Goal: Task Accomplishment & Management: Complete application form

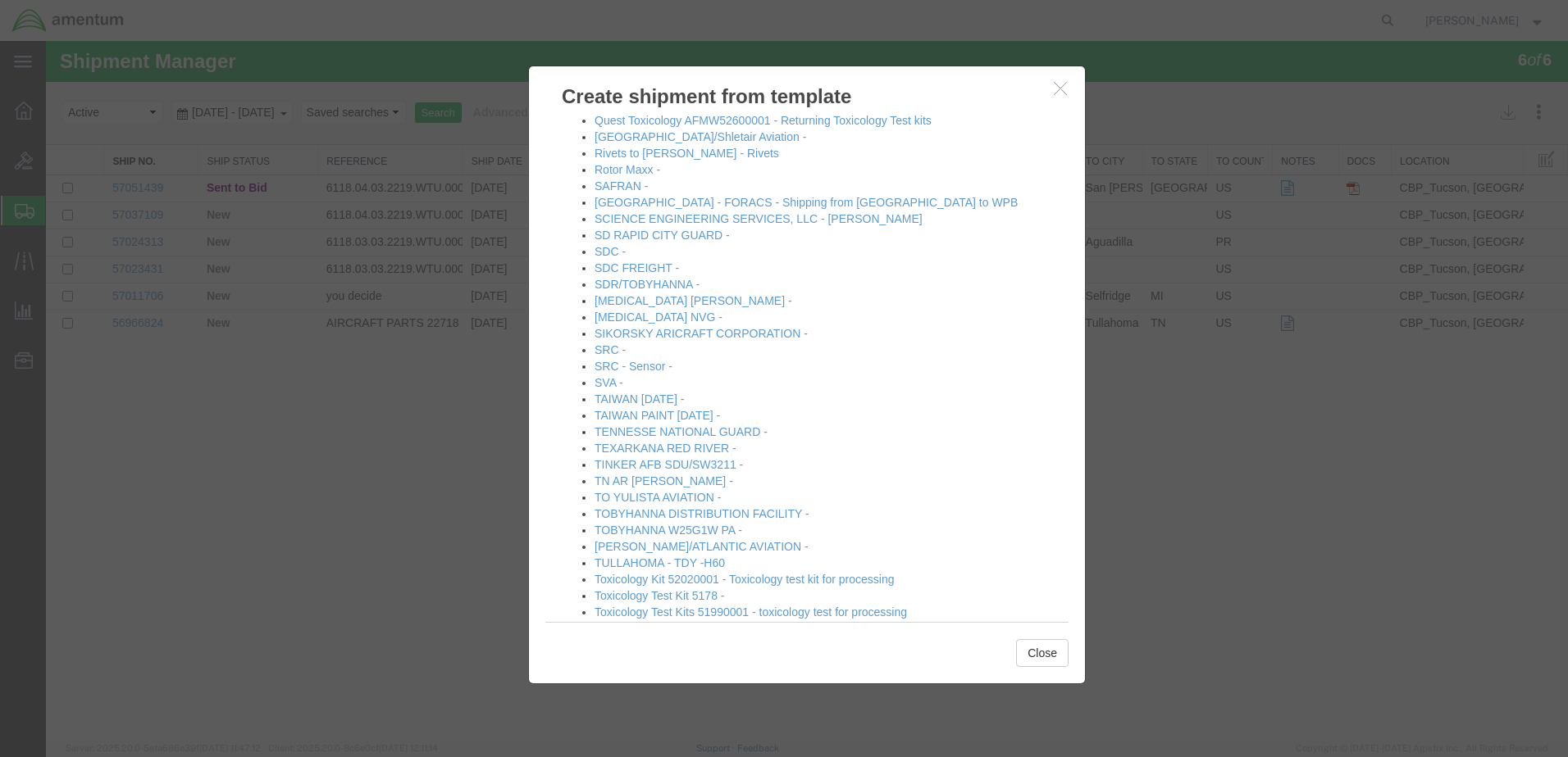
scroll to position [1804, 0]
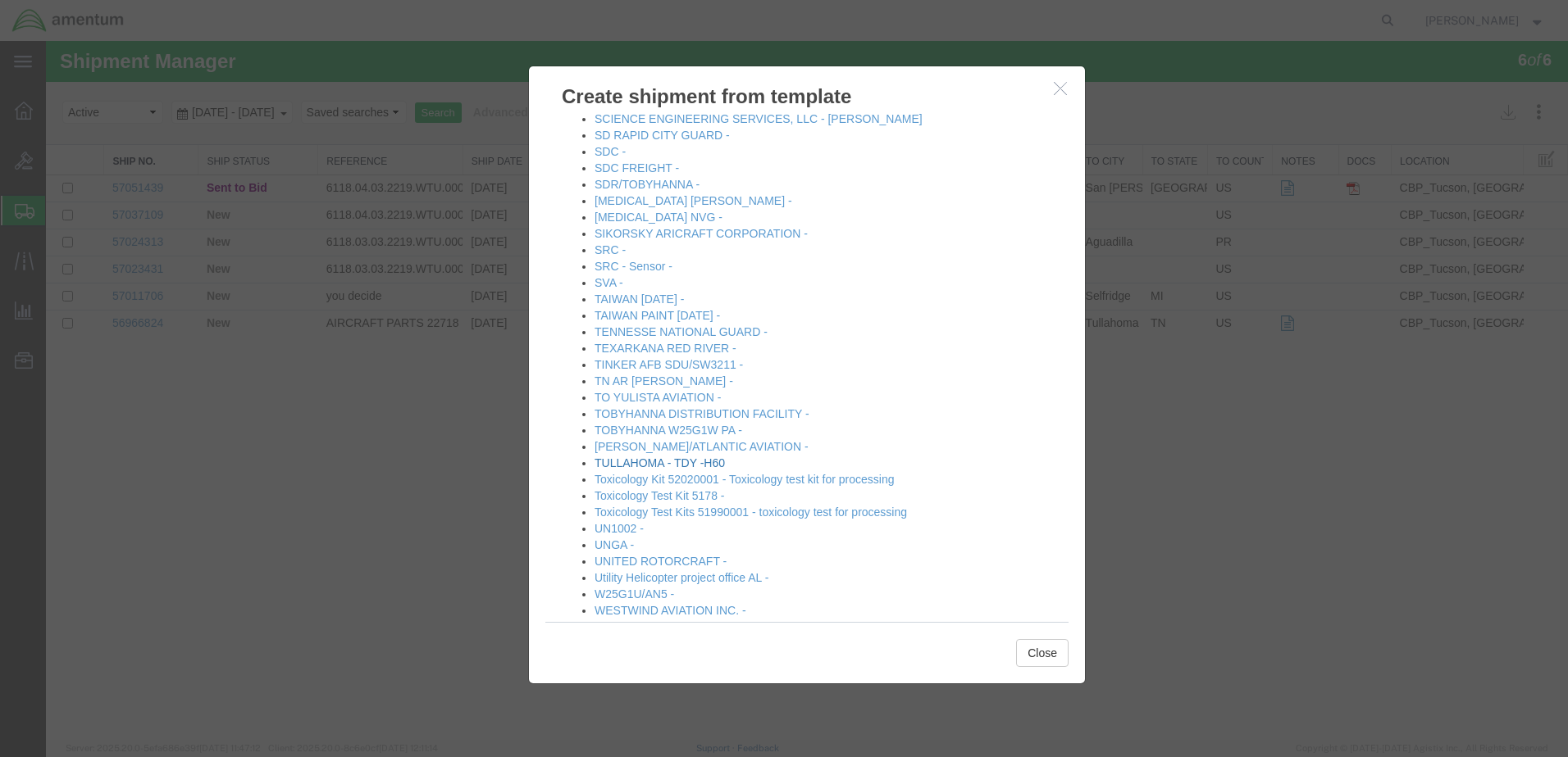
click at [638, 459] on link "TULLAHOMA - TDY -H60" at bounding box center [659, 462] width 131 height 13
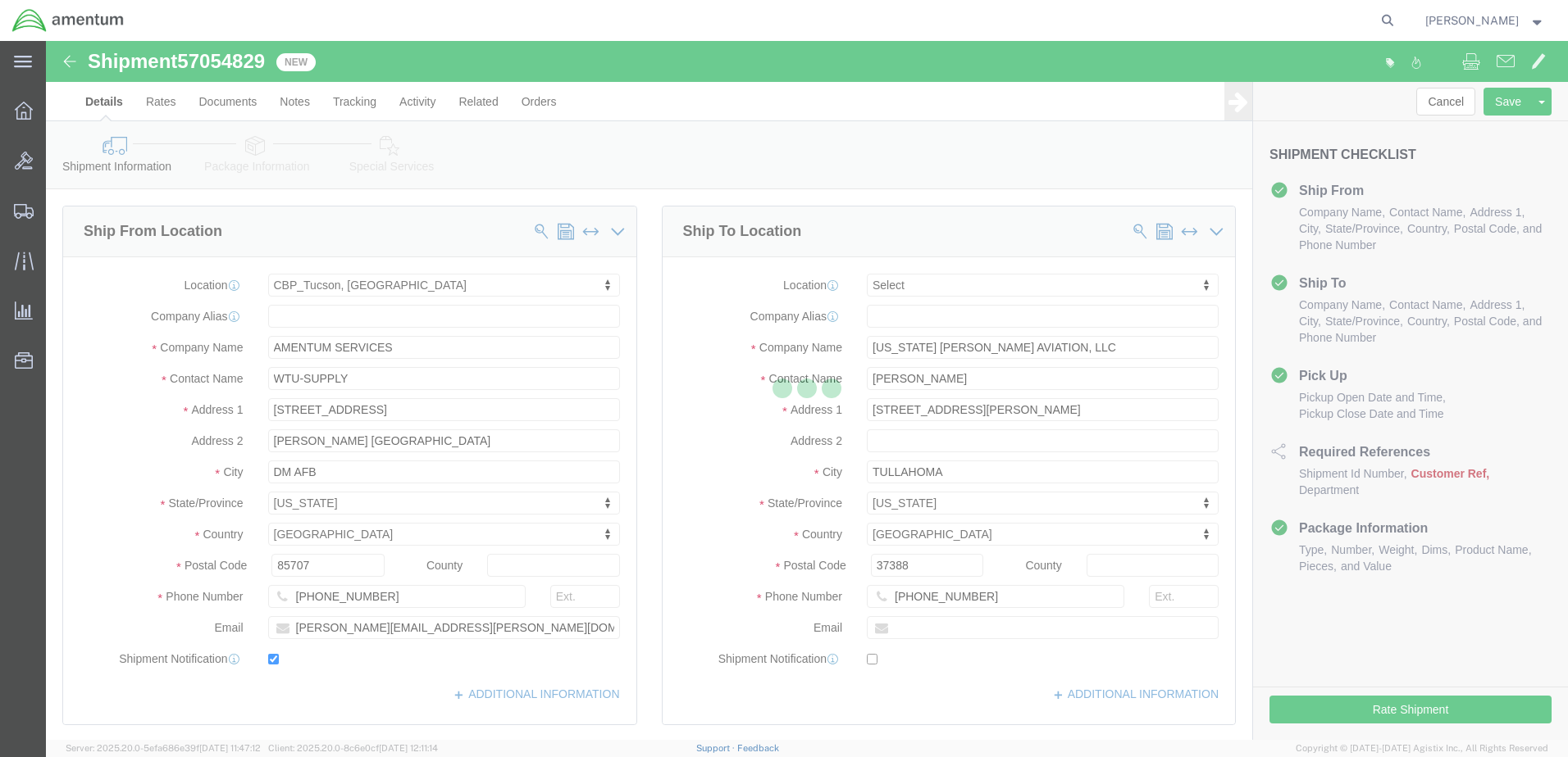
select select "49949"
select select
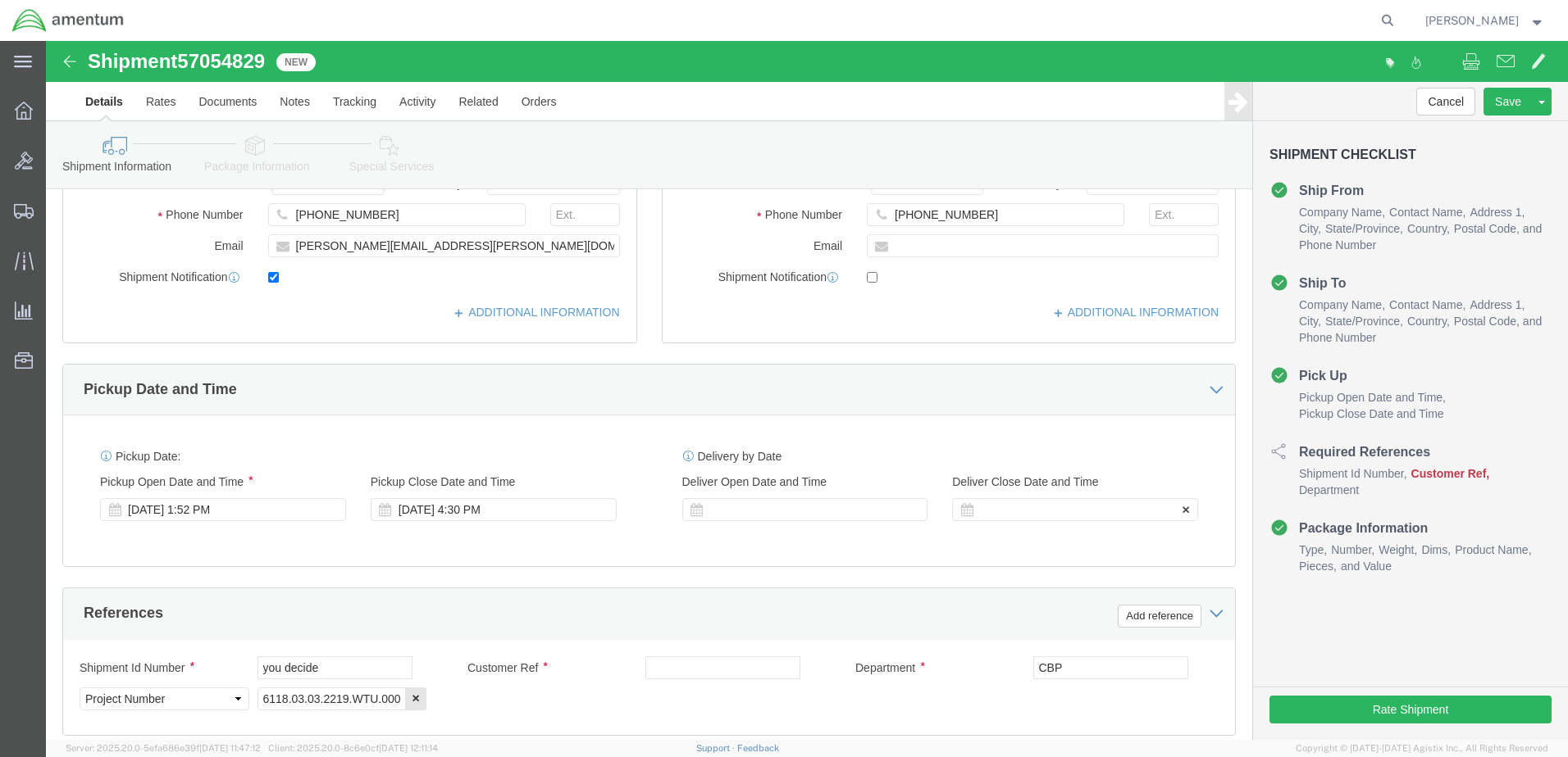
scroll to position [409, 0]
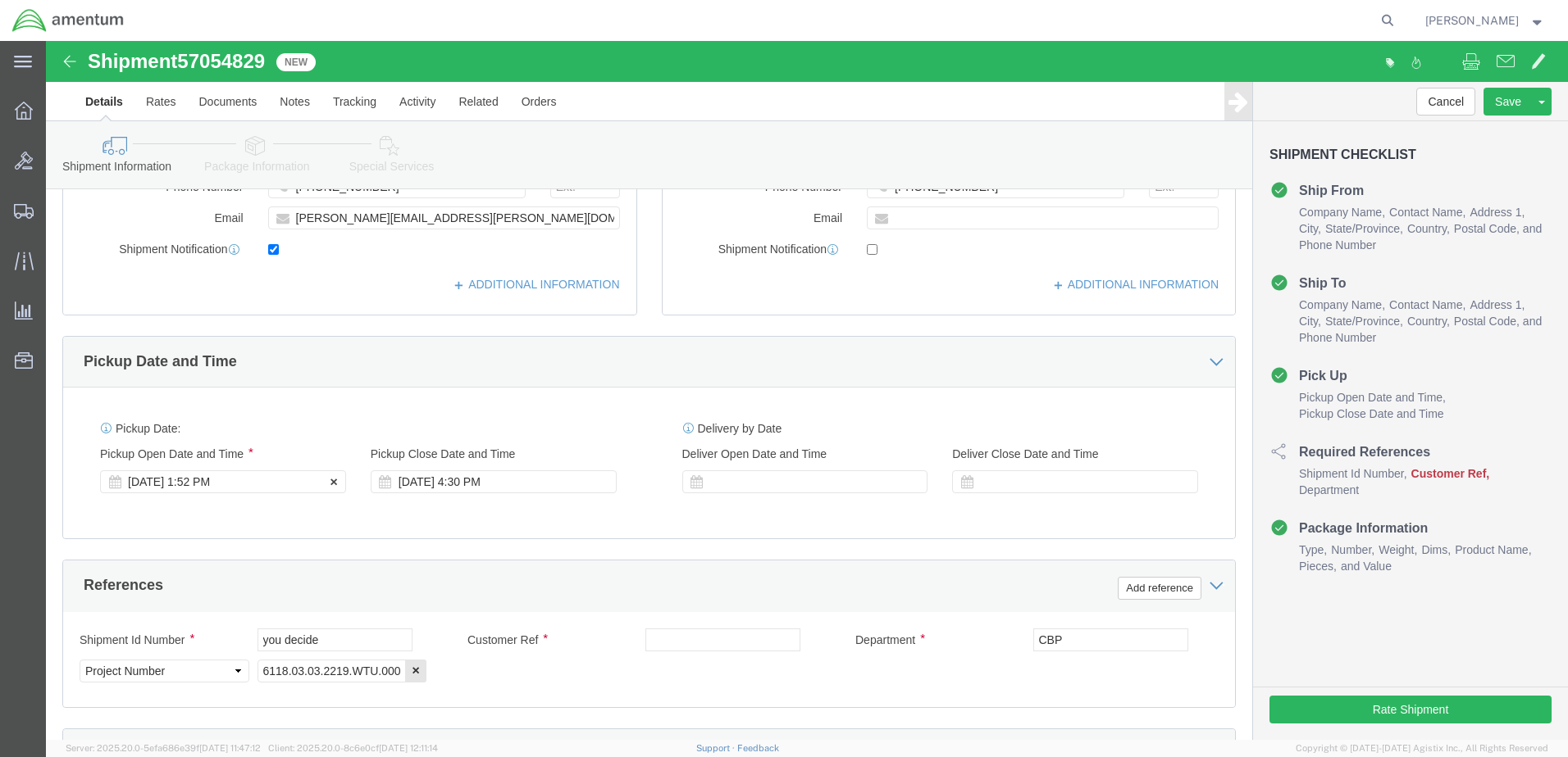
click div "[DATE] 1:52 PM"
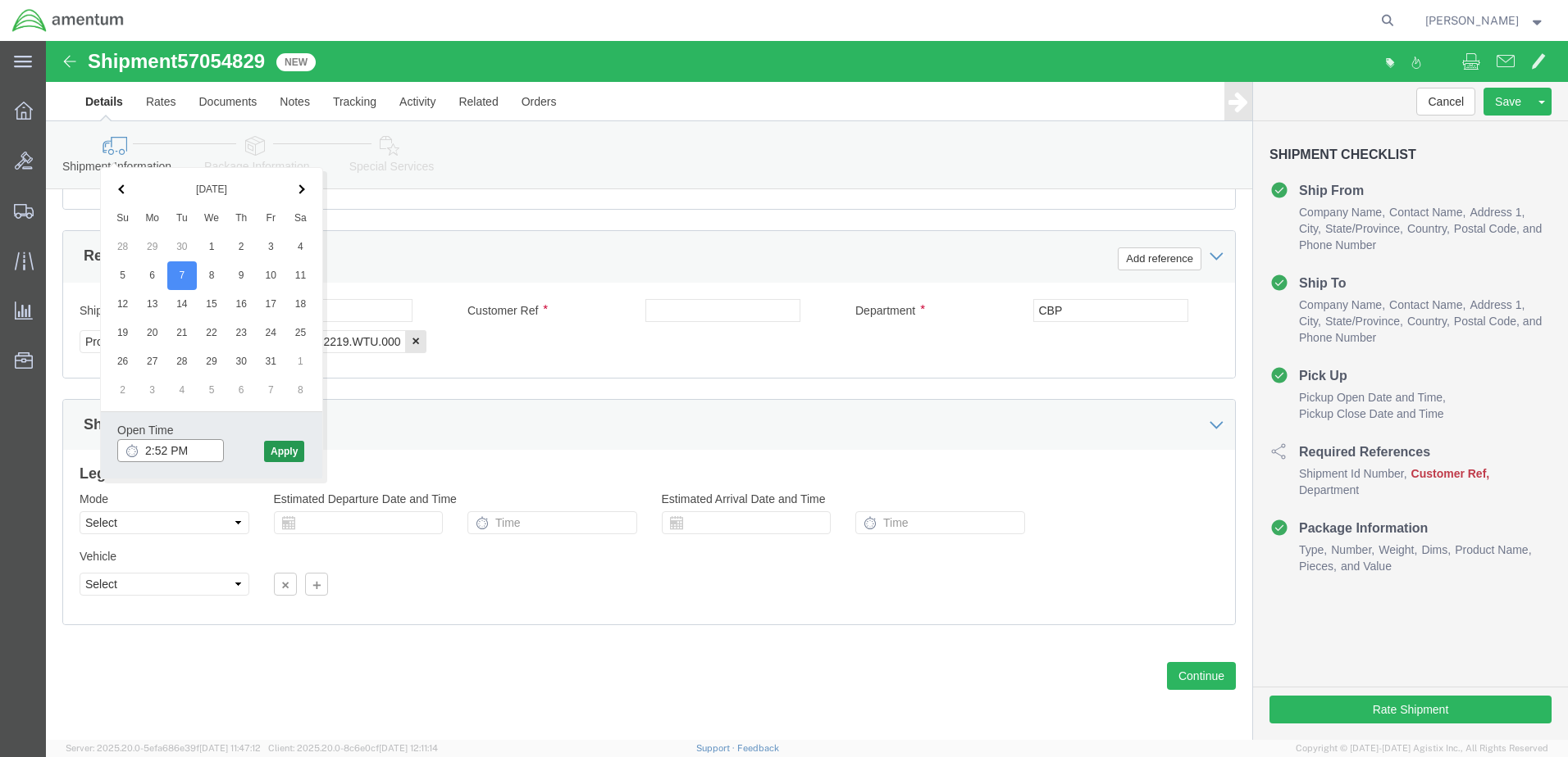
type input "2:52 PM"
click button "Apply"
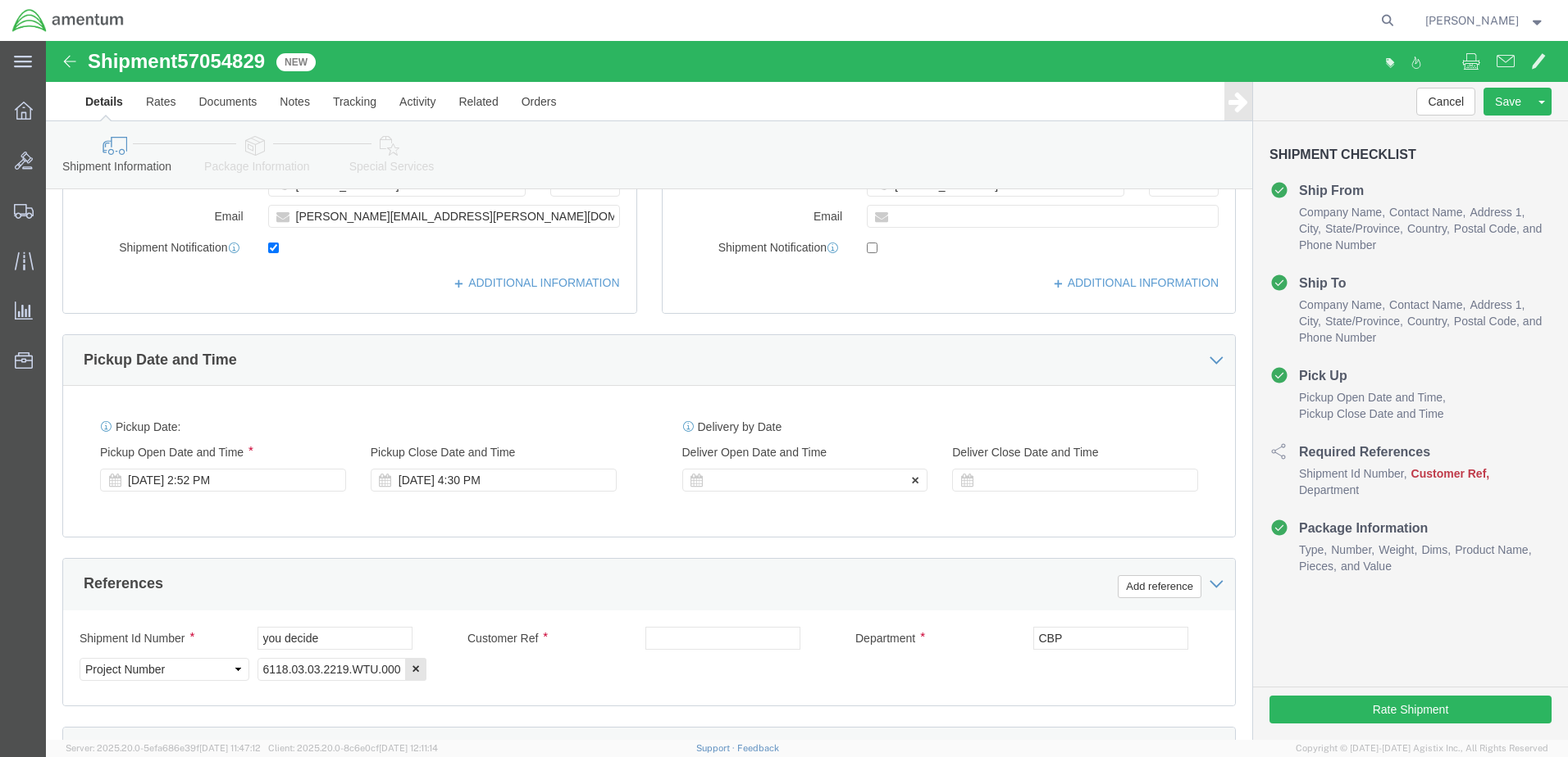
click div
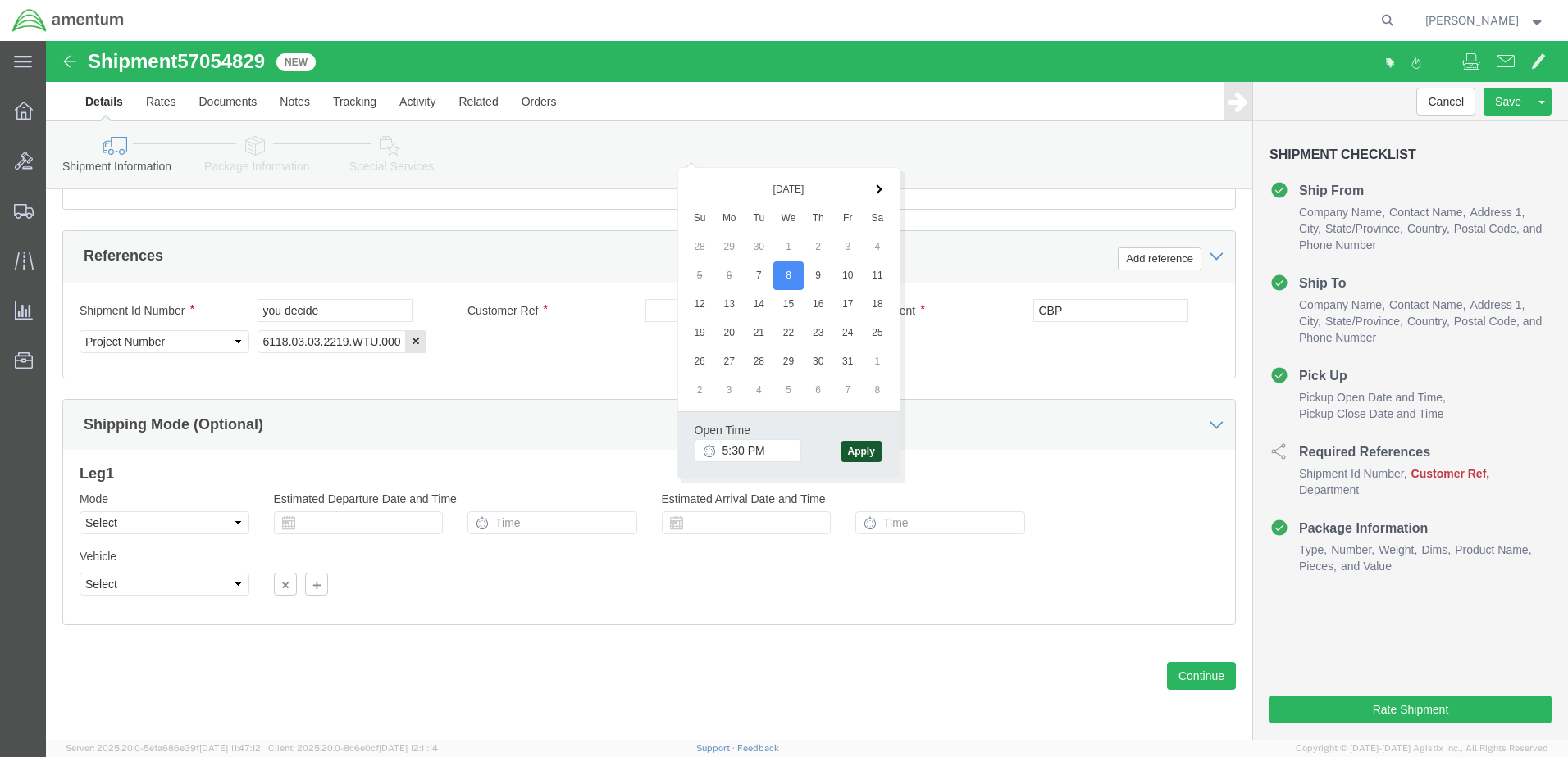
click button "Apply"
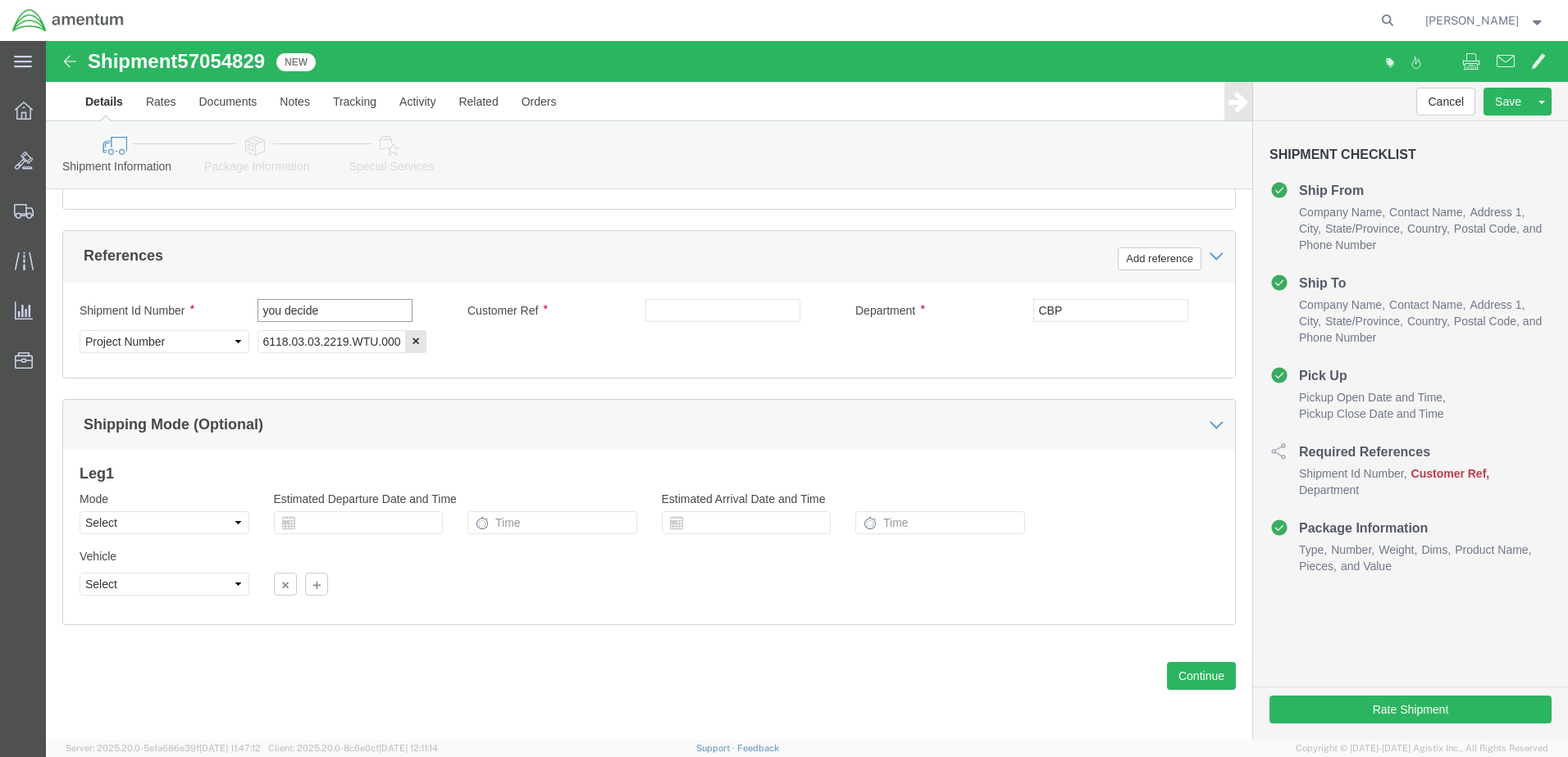
drag, startPoint x: 303, startPoint y: 271, endPoint x: 113, endPoint y: 279, distance: 190.2
click div "Shipment Id Number you decide"
type input "819KB /22718"
drag, startPoint x: 324, startPoint y: 271, endPoint x: 224, endPoint y: 266, distance: 100.1
click div "Shipment Id Number 819KB /22718"
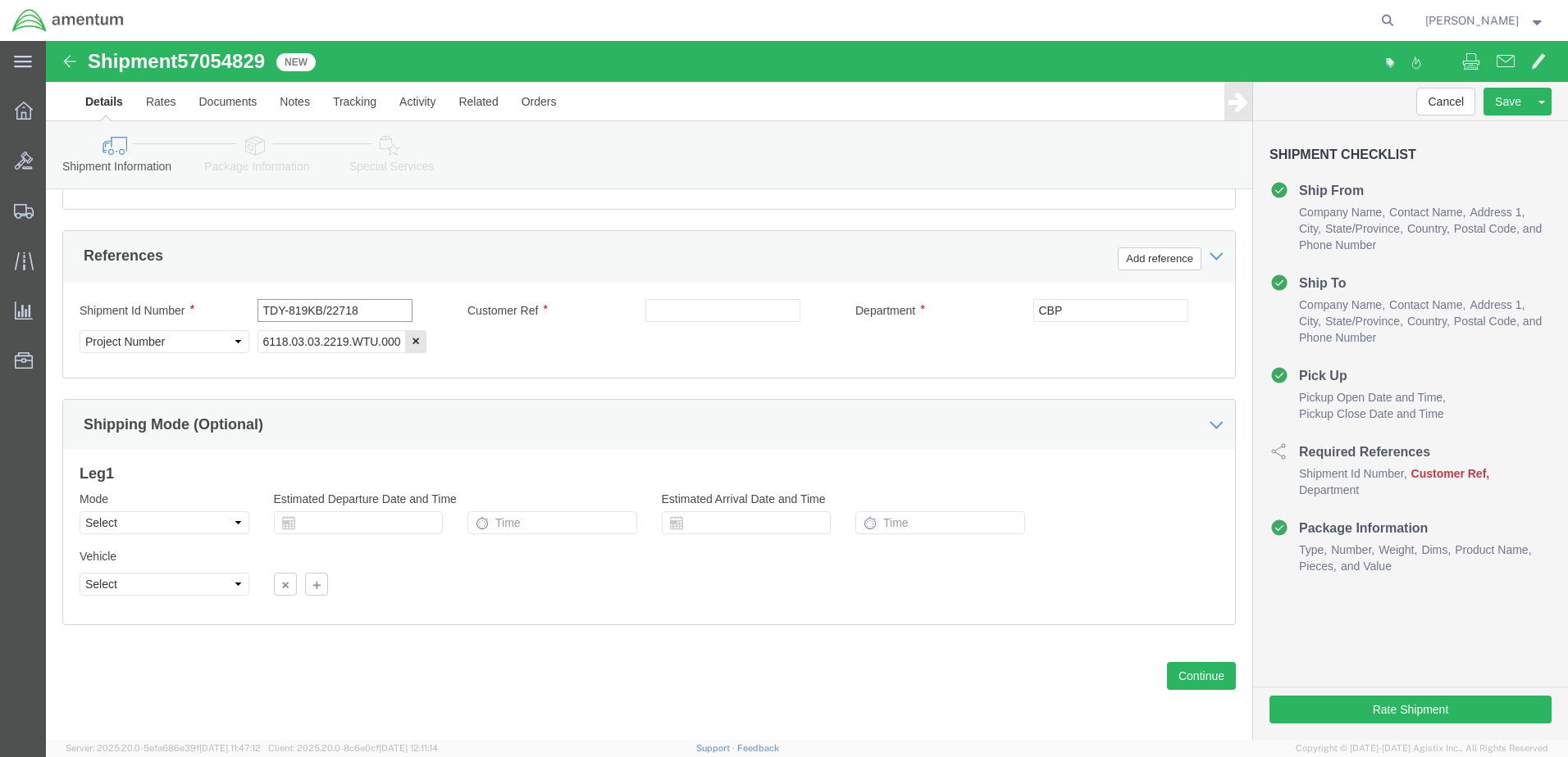
drag, startPoint x: 336, startPoint y: 273, endPoint x: 184, endPoint y: 267, distance: 152.1
click div "Shipment Id Number TDY-819KB/22718"
type input "TDY-819KB/22718"
click input "text"
paste input "TDY-819KB/22718"
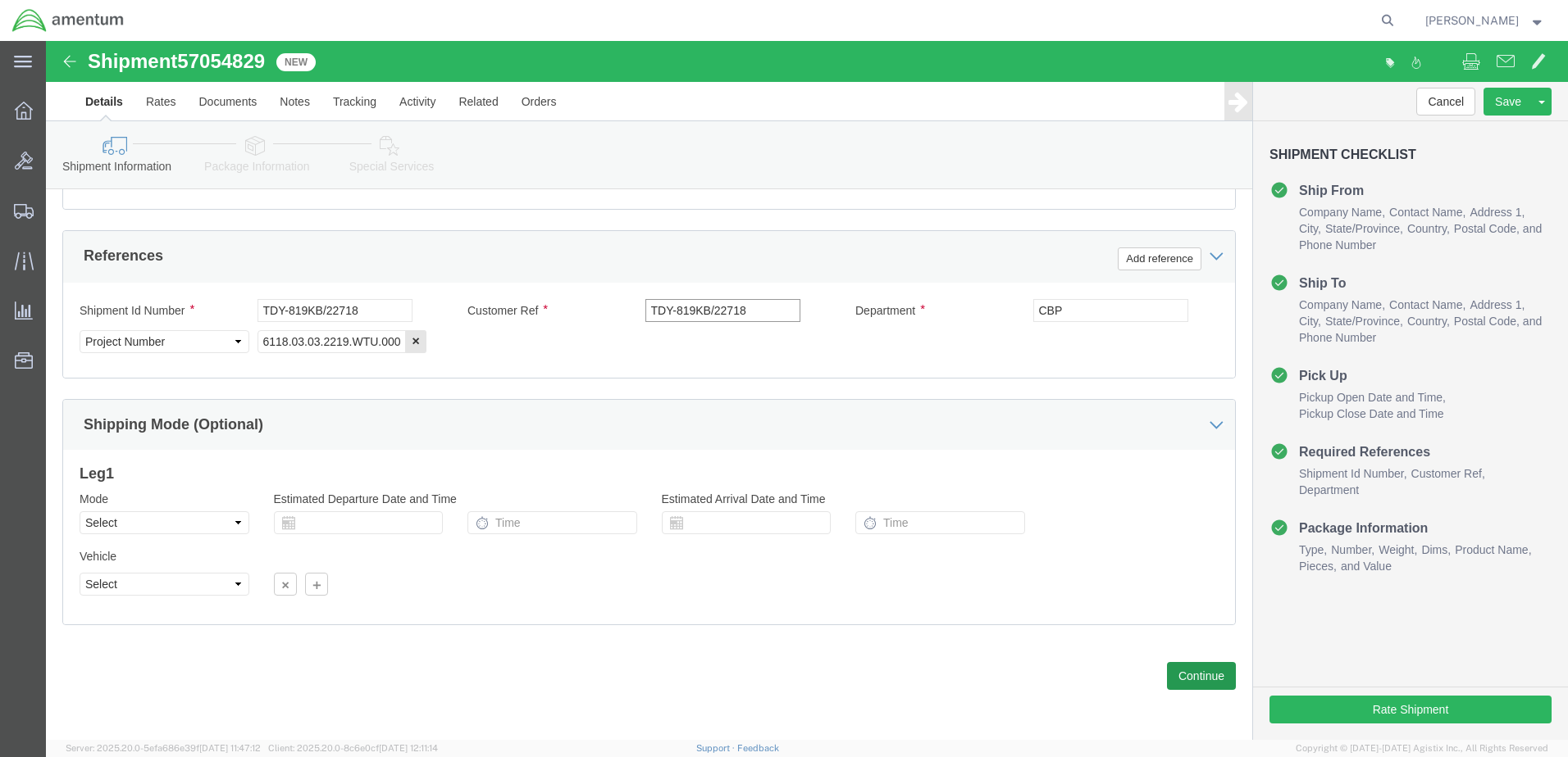
type input "TDY-819KB/22718"
click button "Continue"
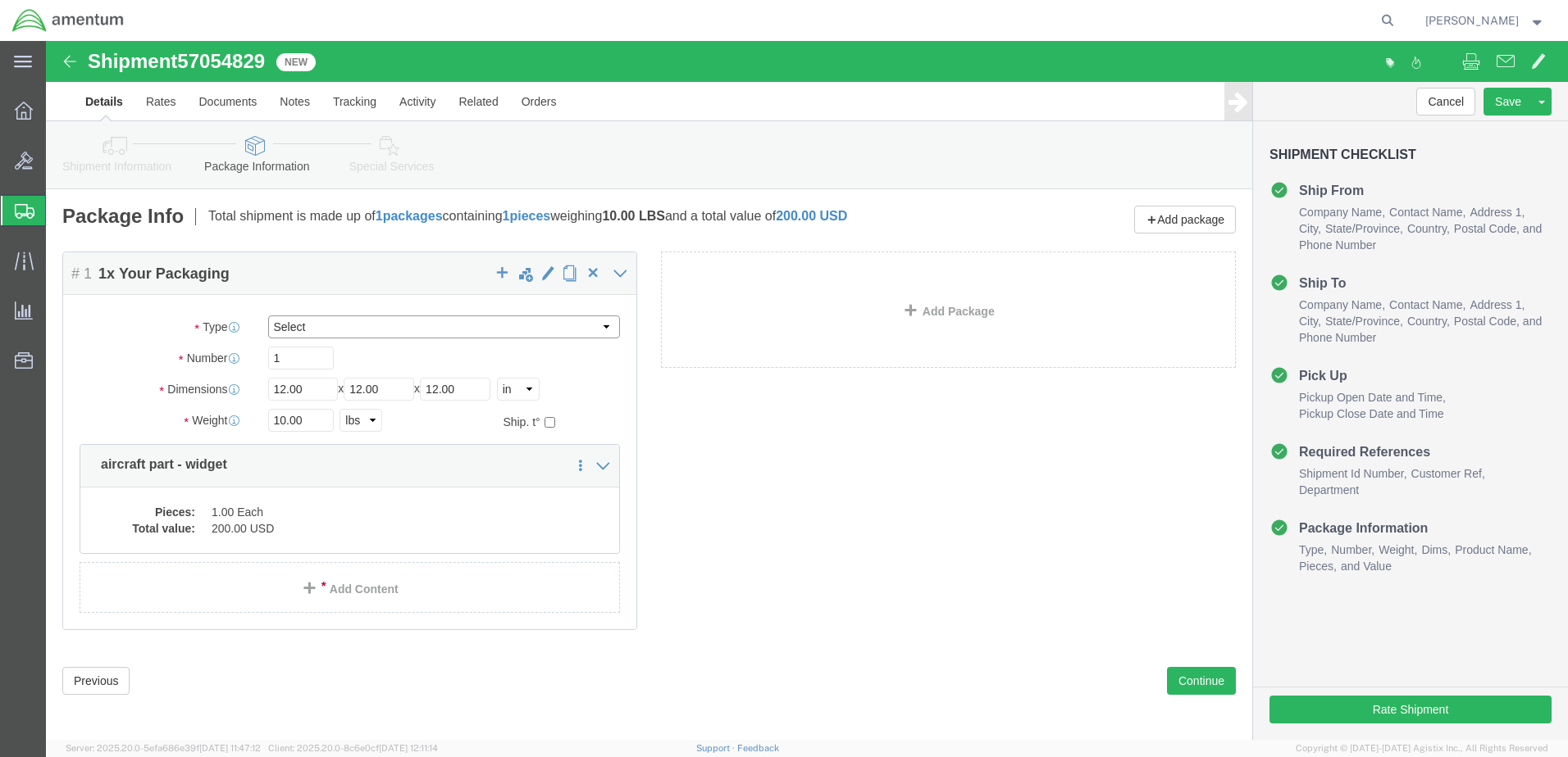
click select "Select BCK Boxes Bale(s) Basket(s) Bolt(s) Bottle(s) Buckets Bulk Bundle(s) Can…"
select select "CBOX"
click select "Select BCK Boxes Bale(s) Basket(s) Bolt(s) Bottle(s) Buckets Bulk Bundle(s) Can…"
drag, startPoint x: 276, startPoint y: 353, endPoint x: 77, endPoint y: 345, distance: 199.2
click div "Dimensions Length 12.00 x Width 12.00 x Height 12.00 Select cm ft in"
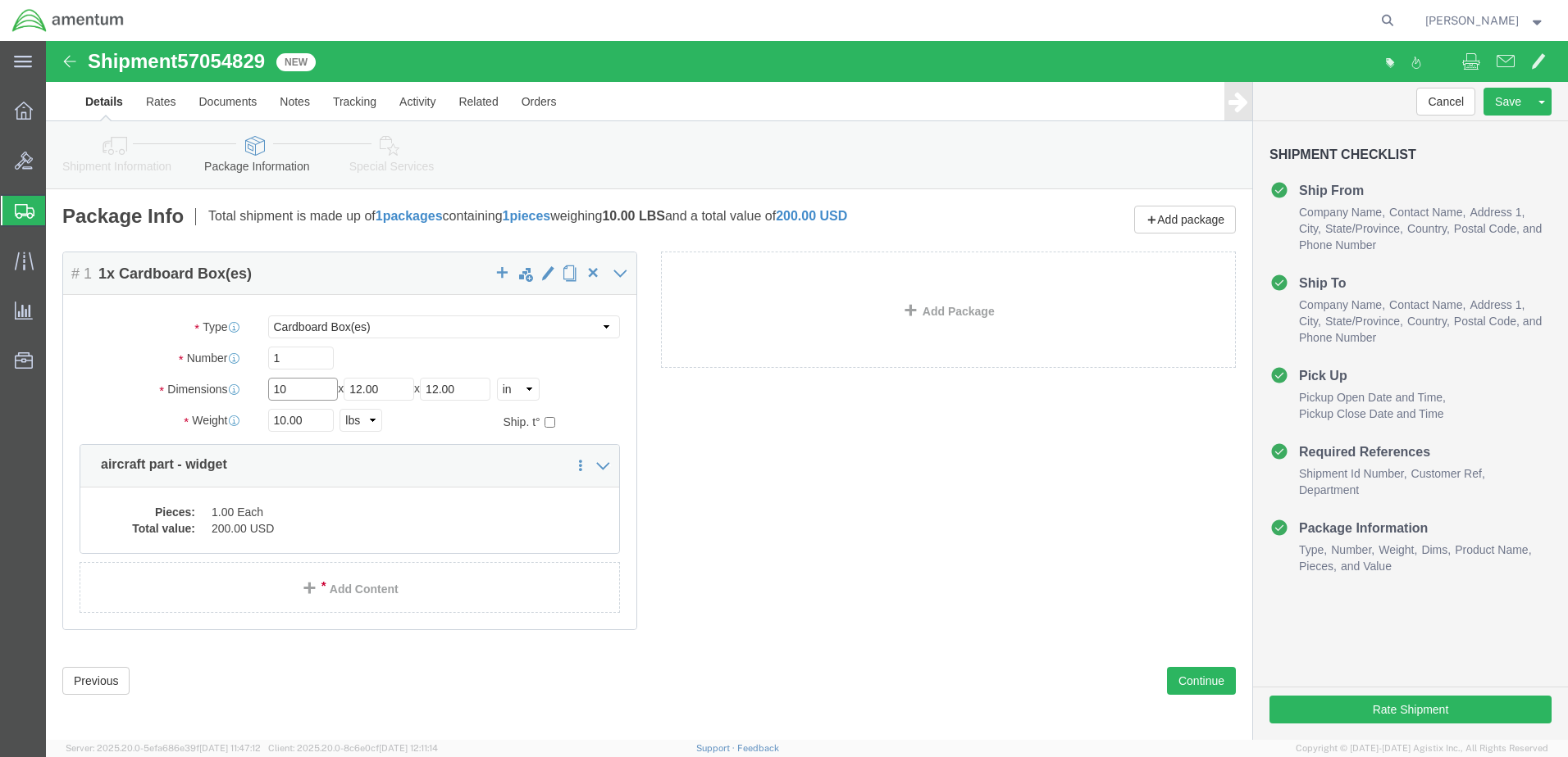
type input "10"
type input "8"
type input "7"
type input "1.0"
click dd "1.00 Each"
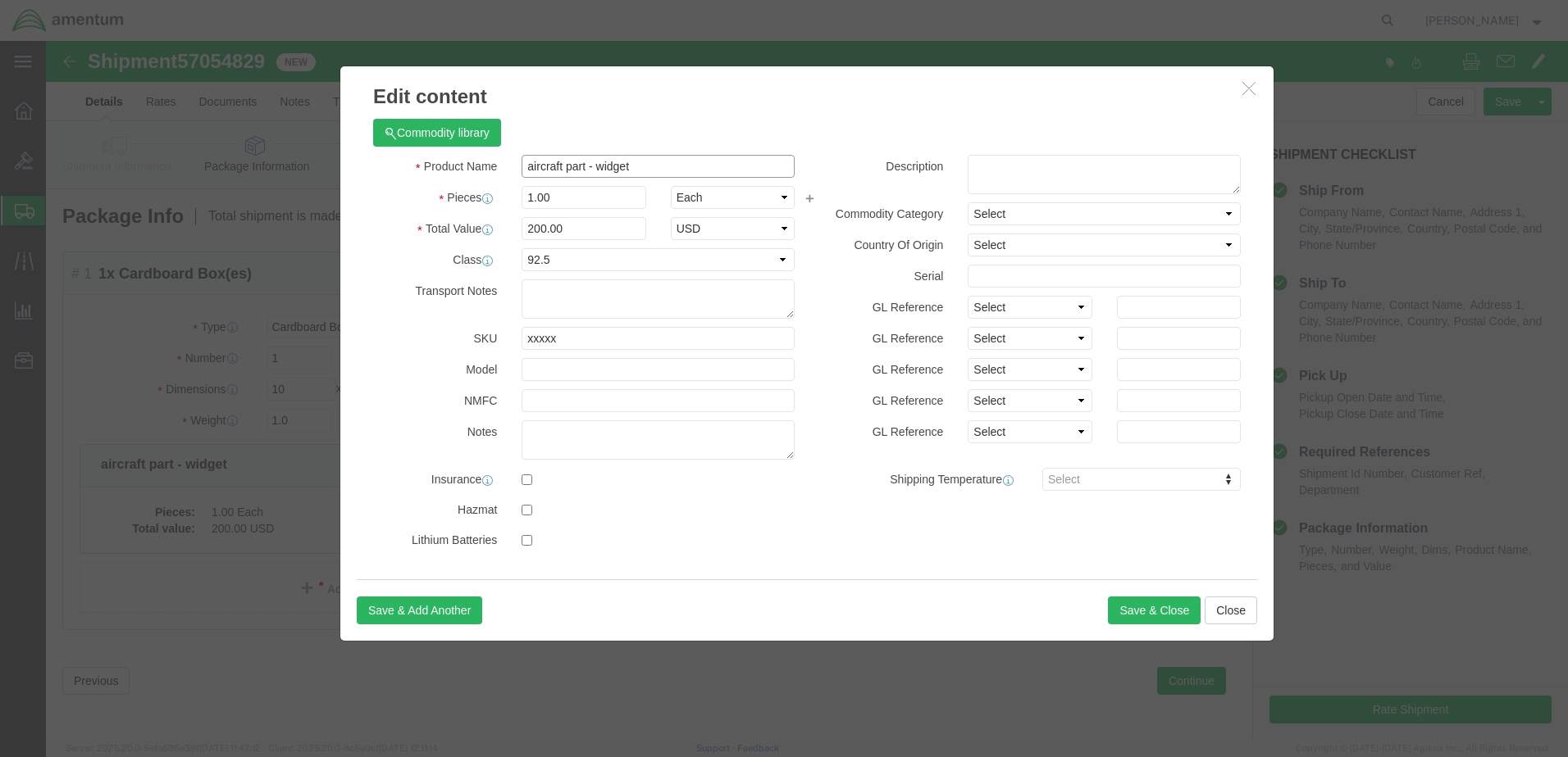
drag, startPoint x: 628, startPoint y: 126, endPoint x: 320, endPoint y: 137, distance: 308.2
click div "Product Name aircraft part - widget"
paste input "TDY-819KB/22718"
type input "TDY-819KB/22718"
type input "26"
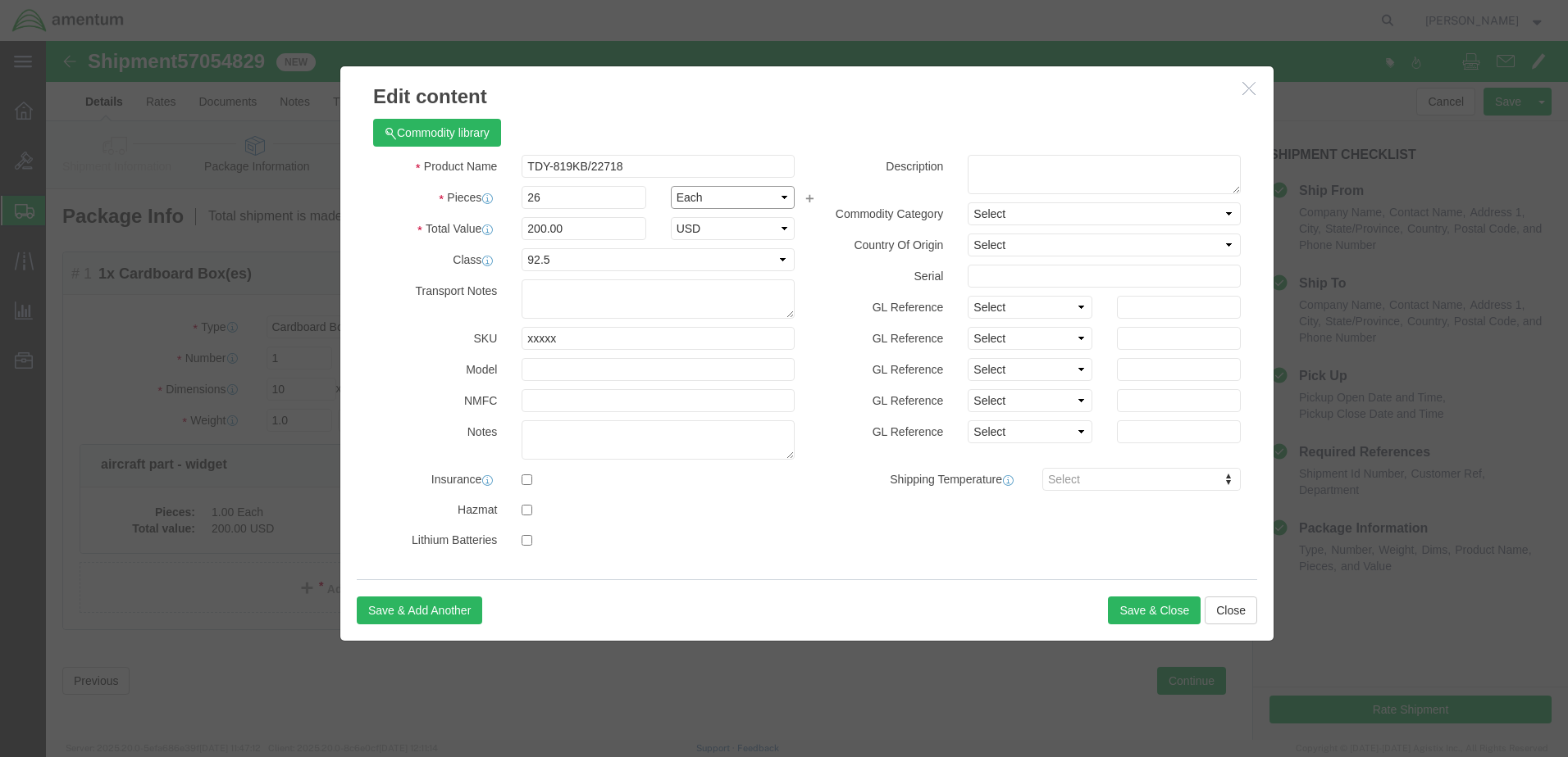
type input "5200"
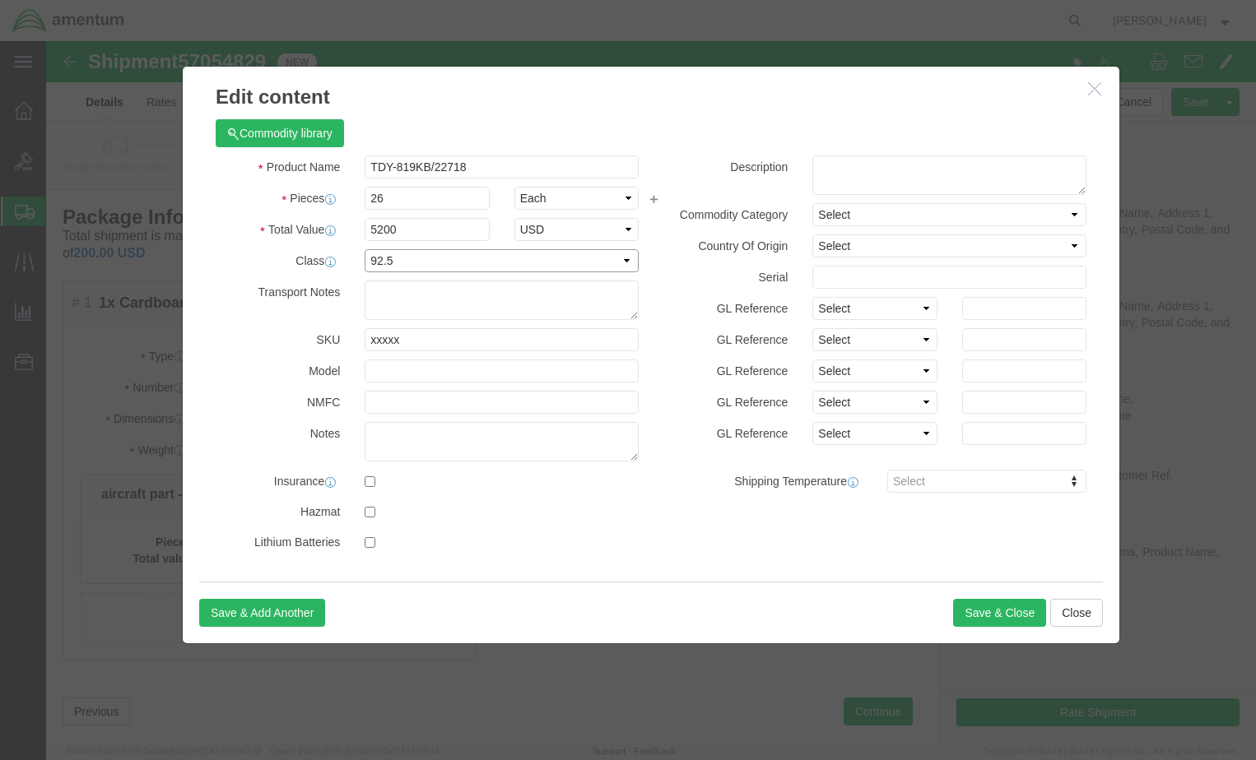
click select "Select 50 55 60 65 70 85 92.5 100 125 175 250 300 400"
select select "250"
click select "Select 50 55 60 65 70 85 92.5 100 125 175 250 300 400"
click button "Save & Close"
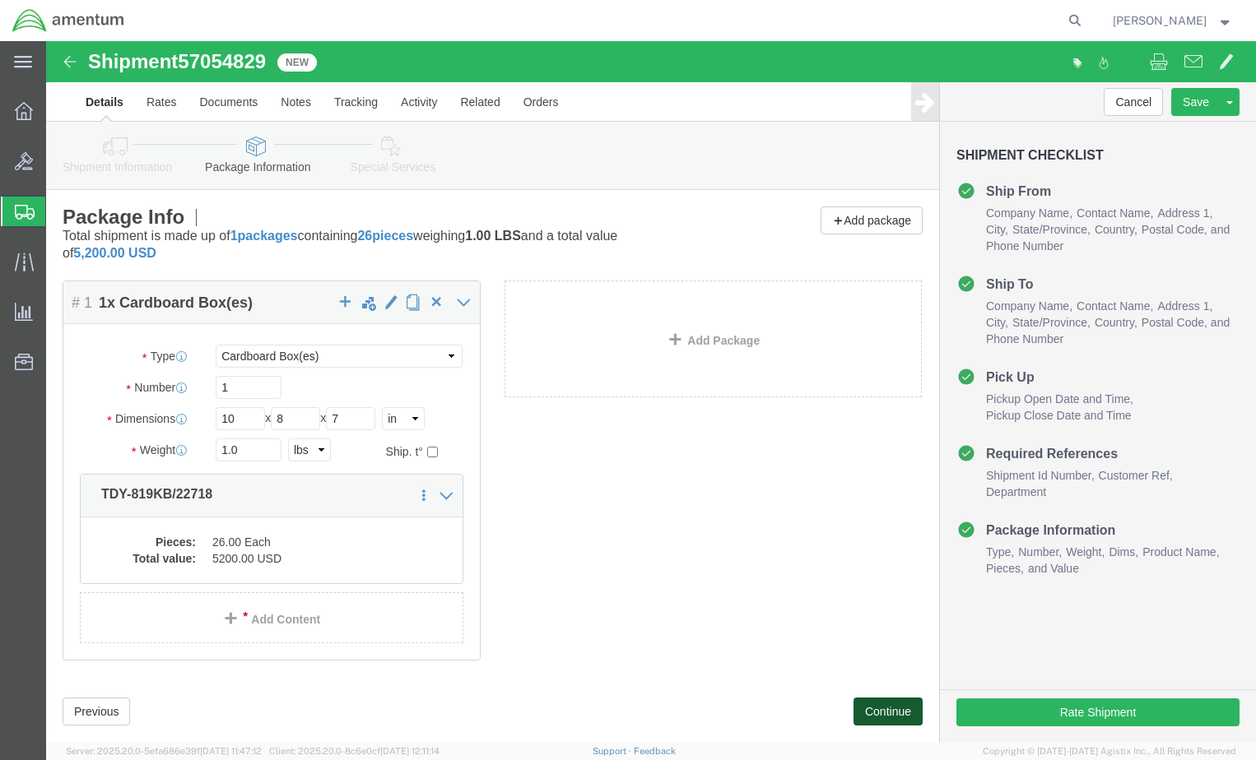
drag, startPoint x: 816, startPoint y: 667, endPoint x: 864, endPoint y: 662, distance: 48.0
click button "Continue"
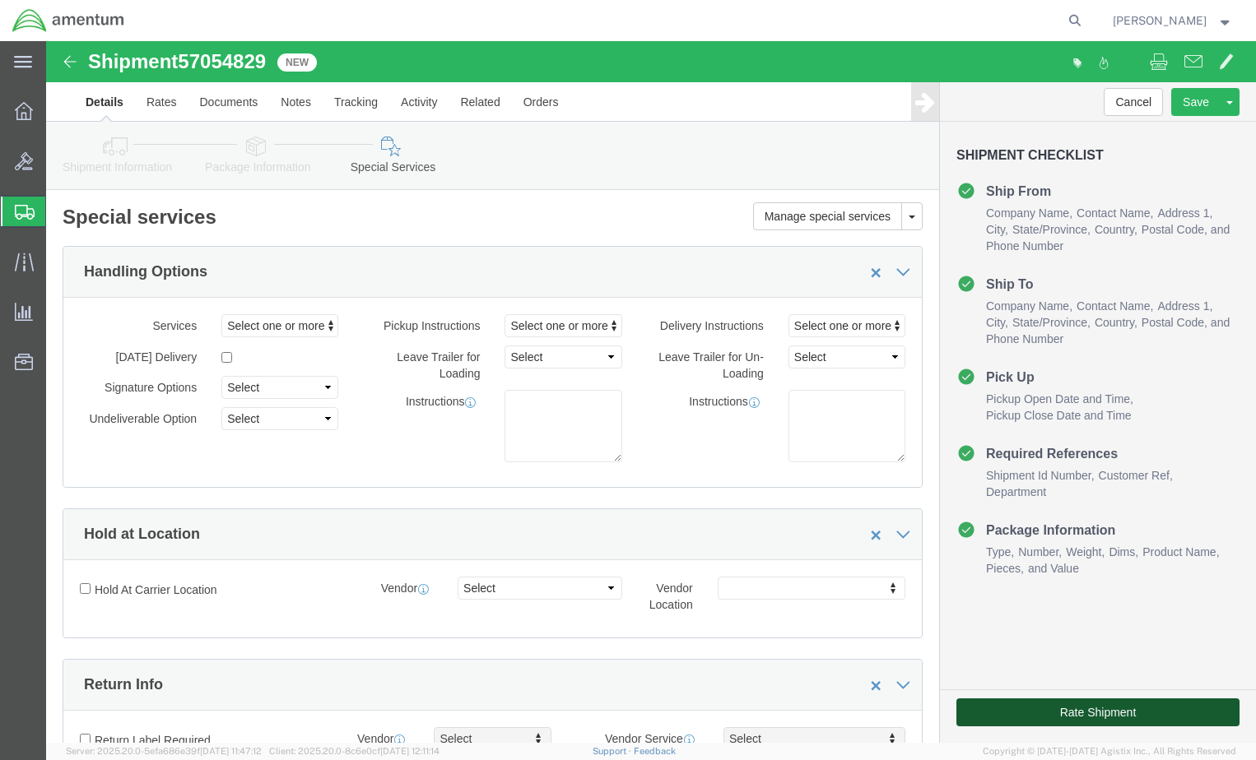
click button "Rate Shipment"
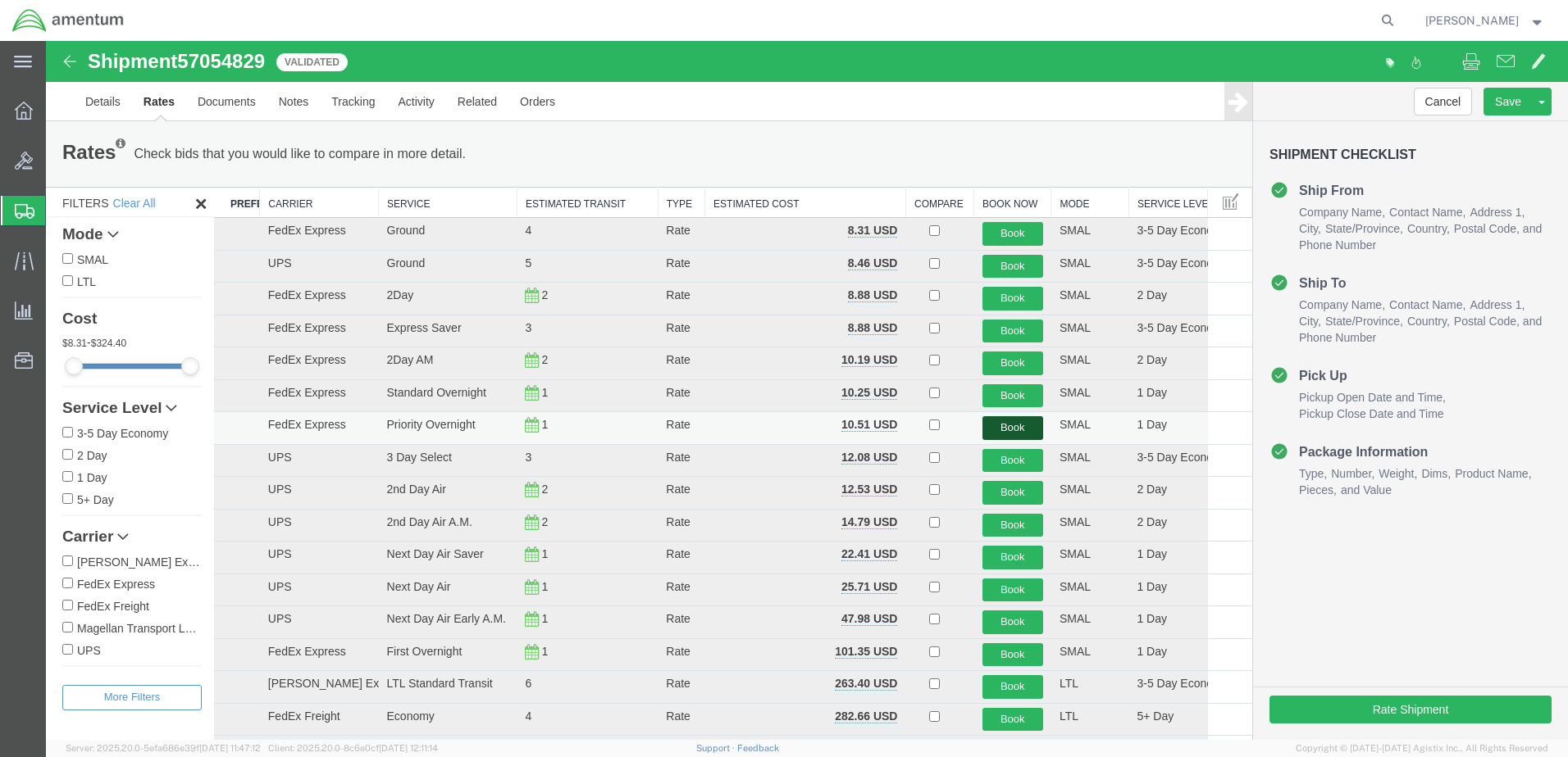
click at [988, 430] on button "Book" at bounding box center [1012, 428] width 61 height 24
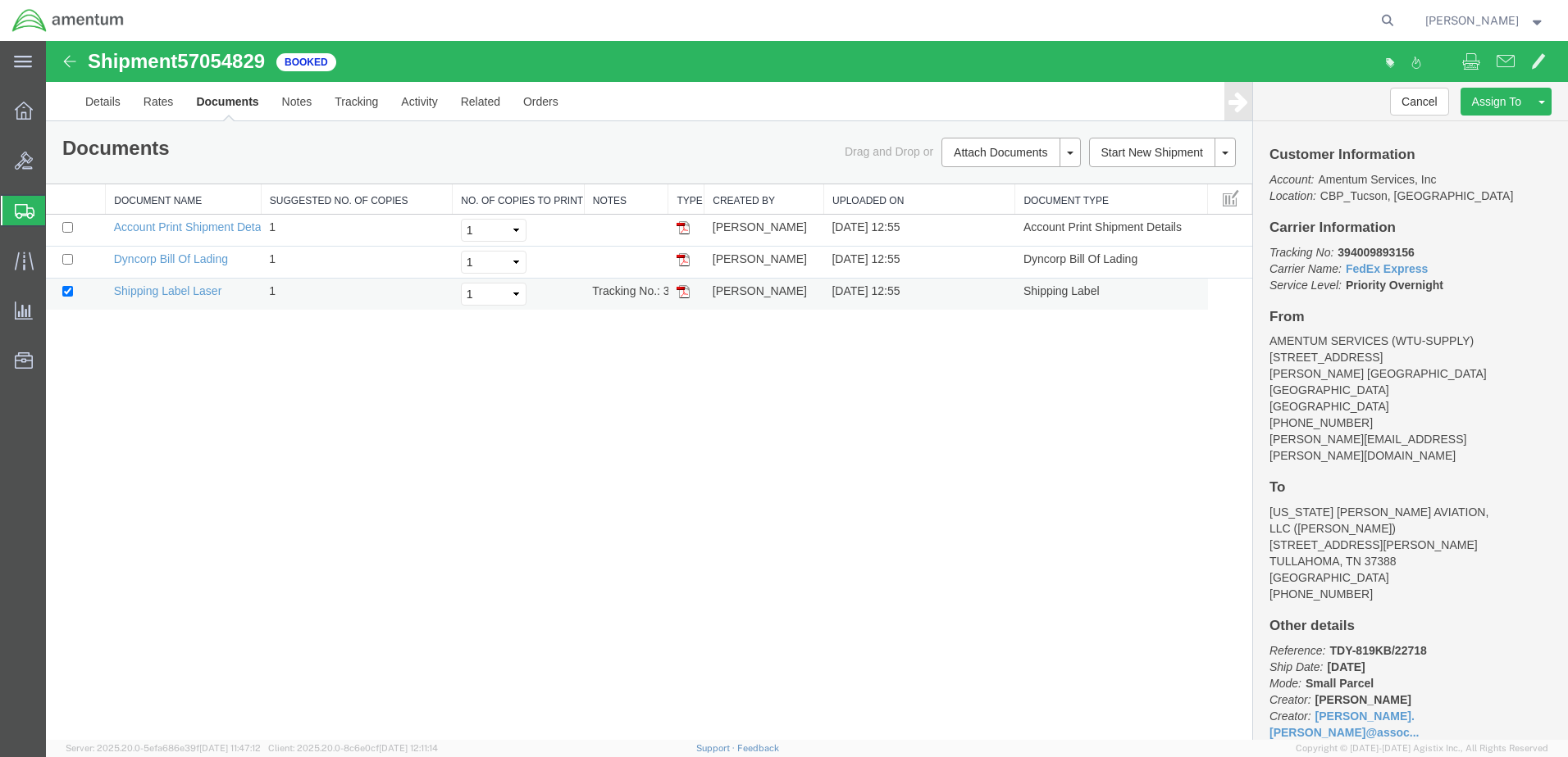
click at [683, 290] on img at bounding box center [682, 291] width 13 height 13
click at [65, 261] on input "checkbox" at bounding box center [68, 259] width 11 height 11
checkbox input "true"
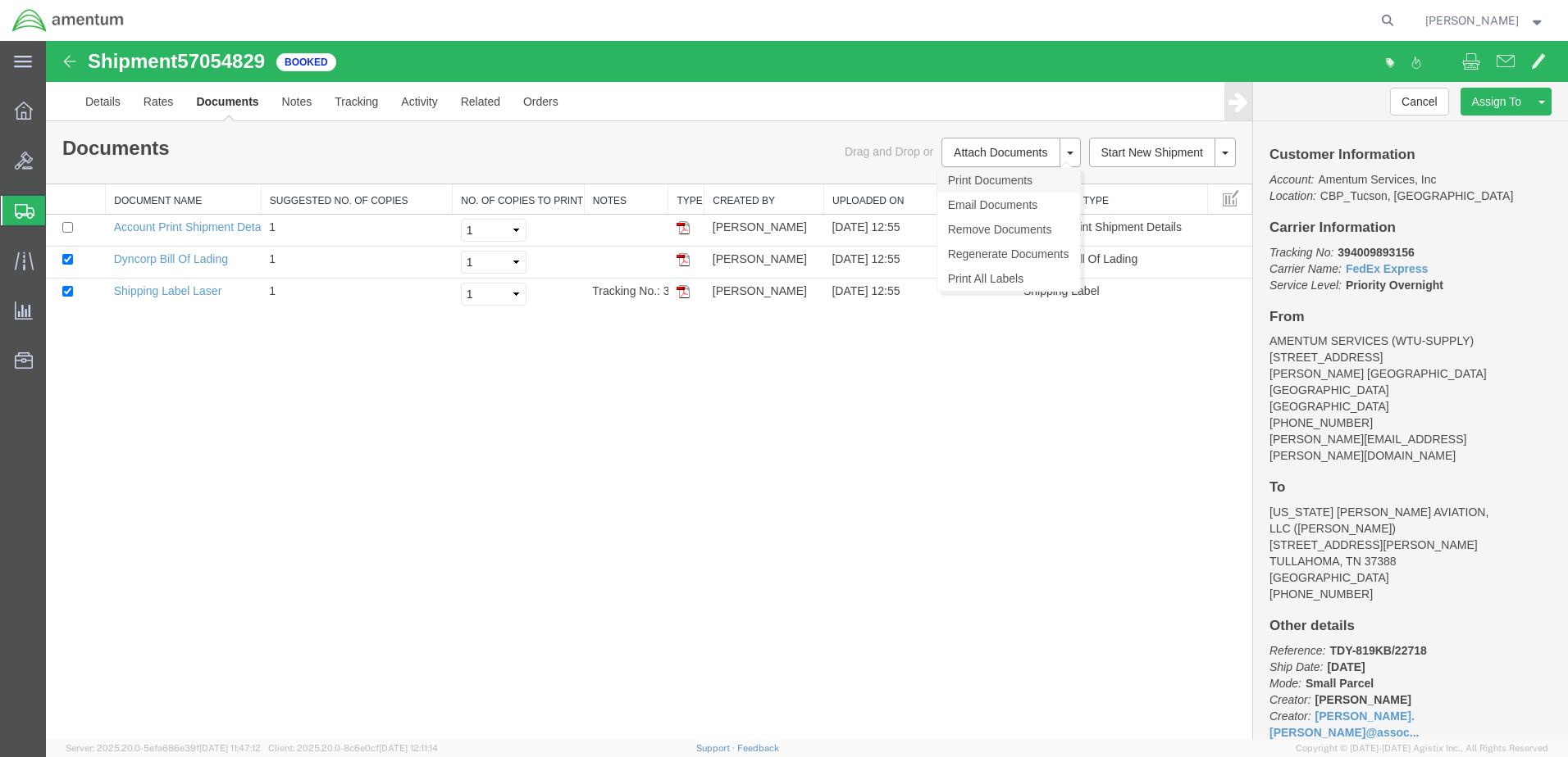
click at [981, 178] on link "Print Documents" at bounding box center [1008, 180] width 142 height 25
click at [620, 296] on td "Tracking No.: 394009893156" at bounding box center [626, 295] width 85 height 32
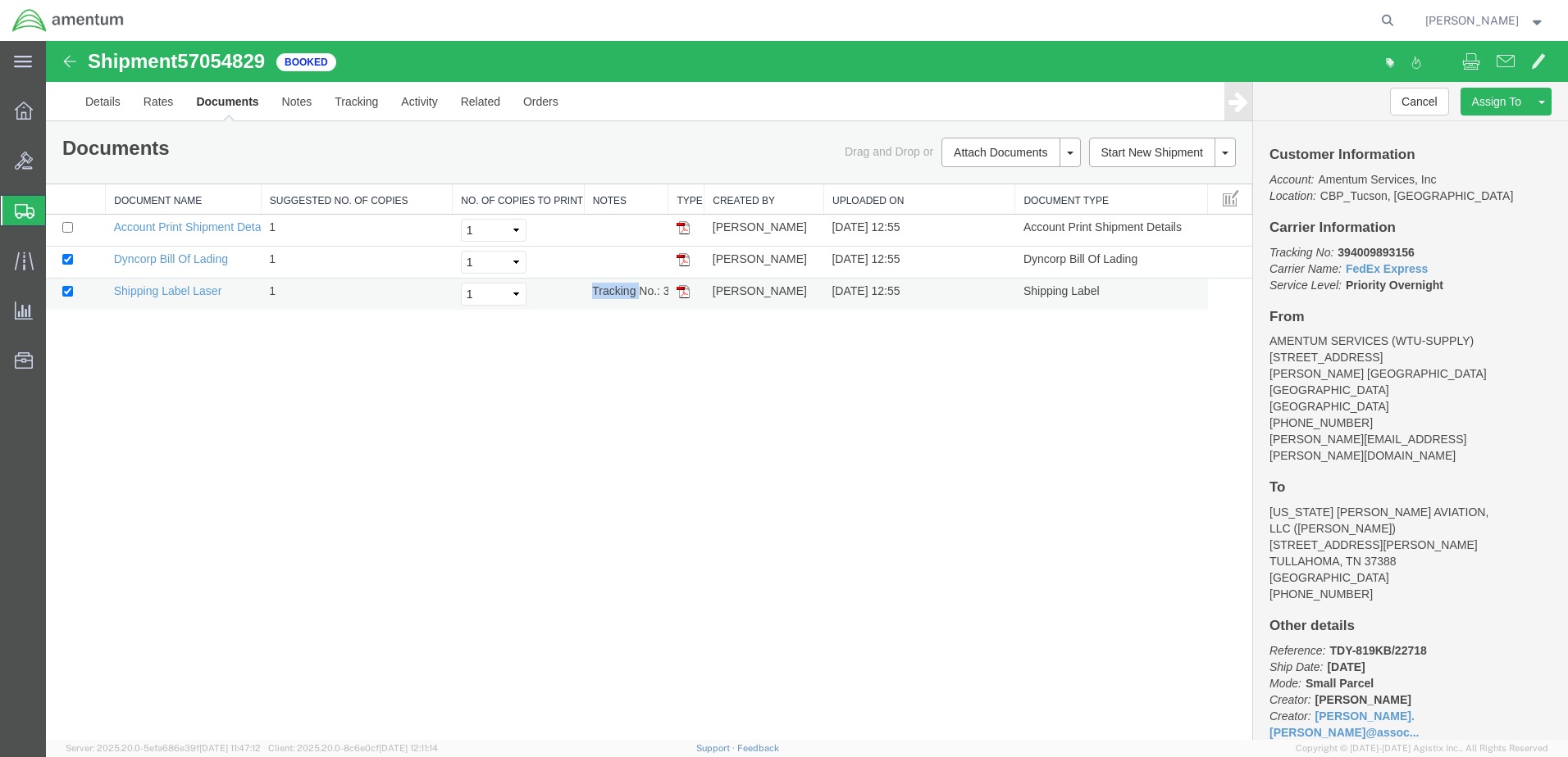
click at [620, 296] on td "Tracking No.: 394009893156" at bounding box center [626, 295] width 85 height 32
copy td "Tracking No.: 394009893156"
